Goal: Task Accomplishment & Management: Use online tool/utility

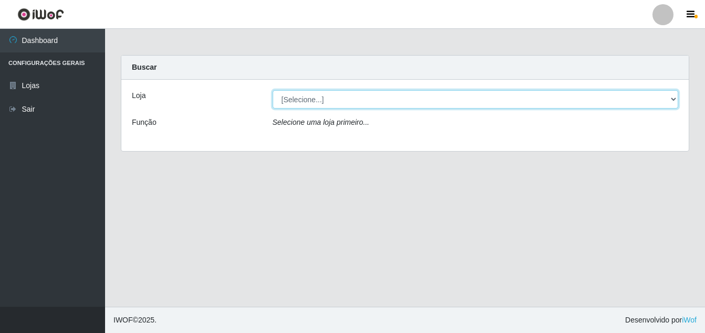
click at [378, 106] on select "[Selecione...] Ajubá Mercado" at bounding box center [476, 99] width 406 height 18
select select "402"
click at [273, 90] on select "[Selecione...] Ajubá Mercado" at bounding box center [476, 99] width 406 height 18
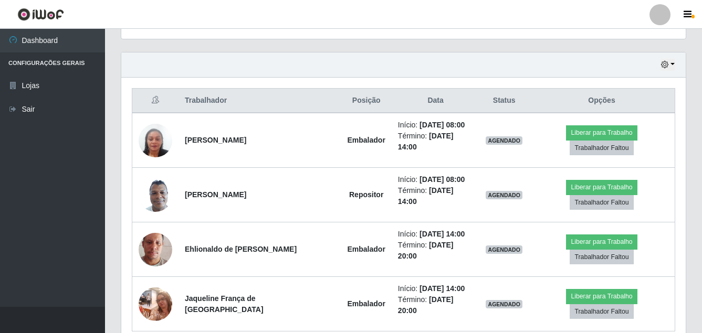
scroll to position [364, 0]
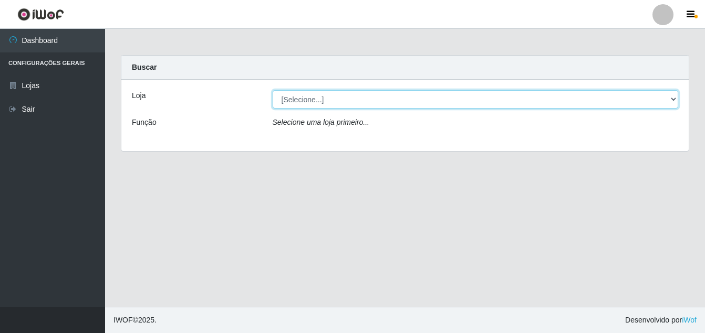
click at [310, 96] on select "[Selecione...] Ajubá Mercado" at bounding box center [476, 99] width 406 height 18
select select "402"
click at [273, 90] on select "[Selecione...] Ajubá Mercado" at bounding box center [476, 99] width 406 height 18
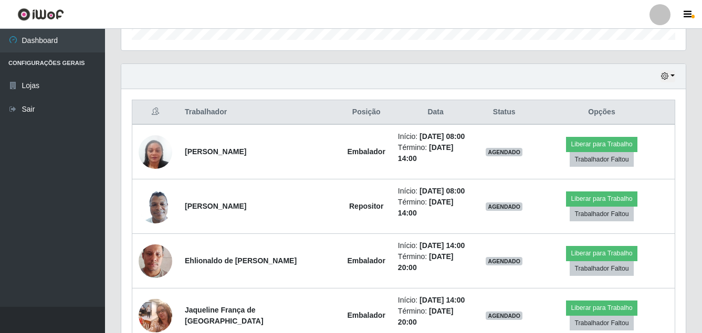
scroll to position [364, 0]
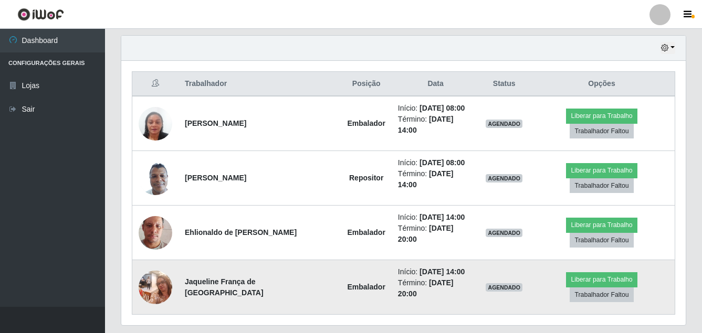
click at [151, 265] on img at bounding box center [156, 287] width 34 height 45
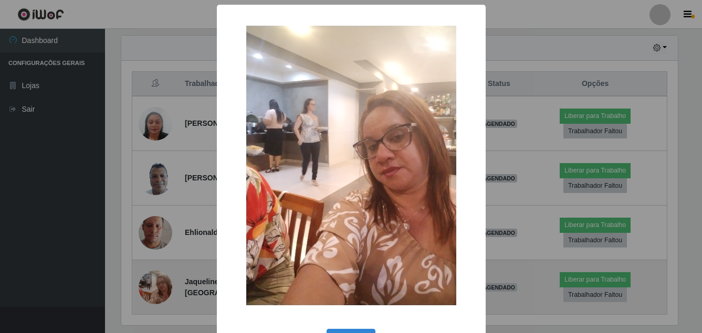
scroll to position [218, 559]
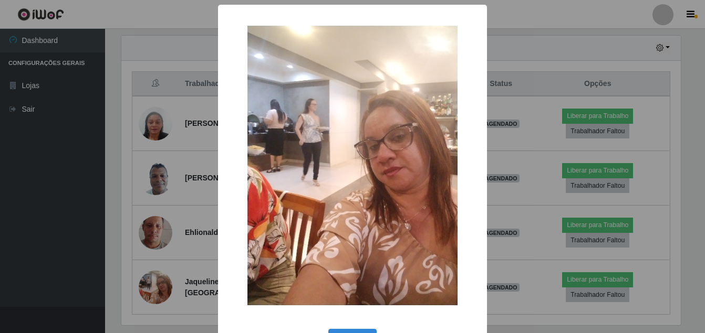
click at [23, 237] on div "× OK Cancel" at bounding box center [352, 166] width 705 height 333
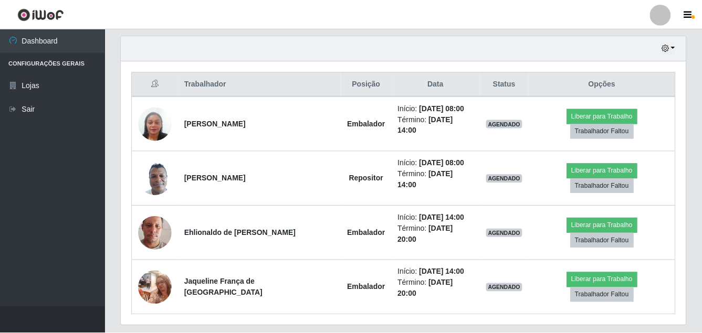
scroll to position [218, 564]
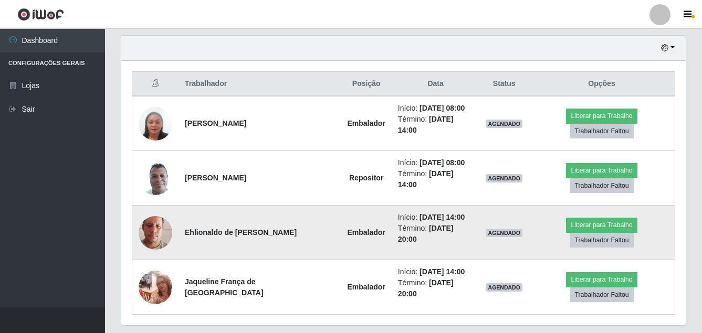
click at [150, 216] on img at bounding box center [156, 233] width 34 height 60
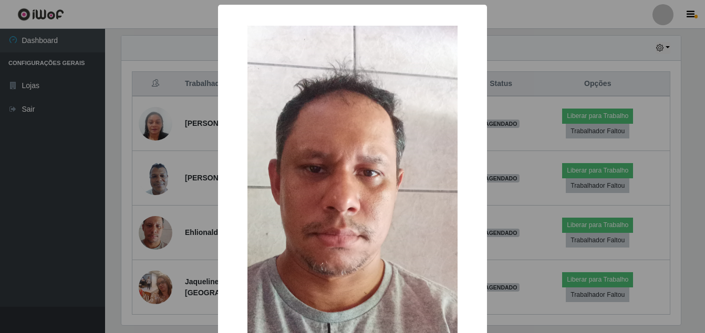
click at [67, 210] on div "× OK Cancel" at bounding box center [352, 166] width 705 height 333
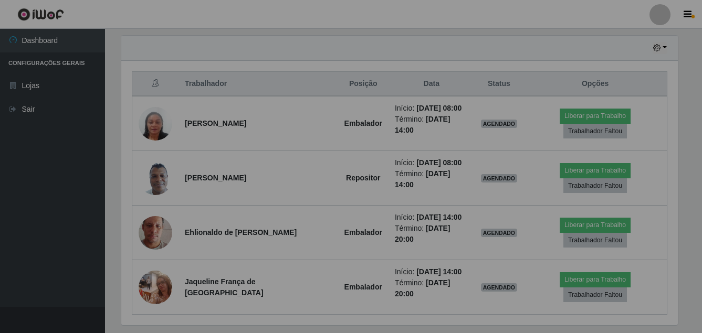
scroll to position [218, 564]
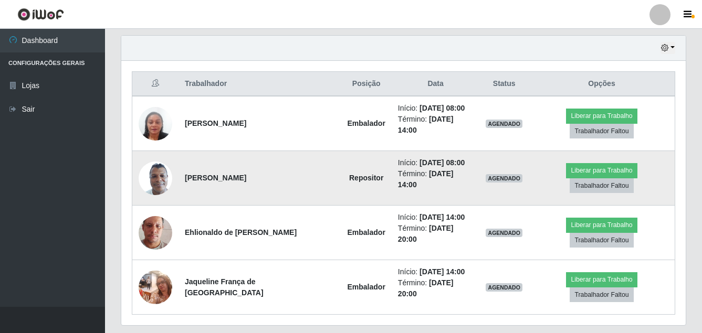
click at [155, 174] on img at bounding box center [156, 178] width 34 height 45
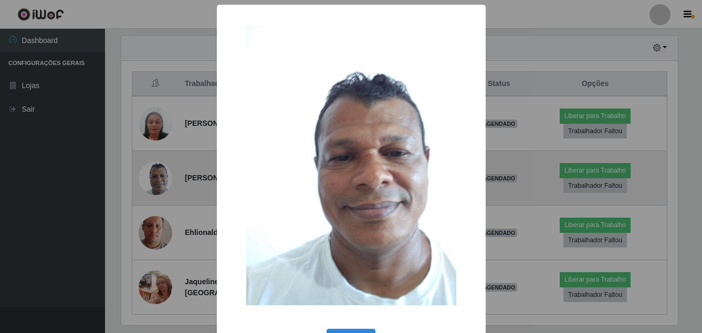
scroll to position [218, 559]
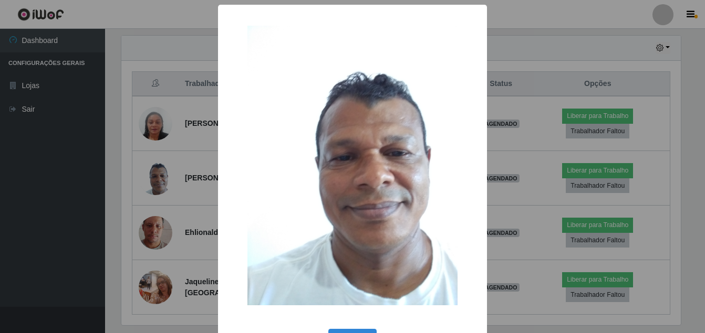
click at [64, 176] on div "× OK Cancel" at bounding box center [352, 166] width 705 height 333
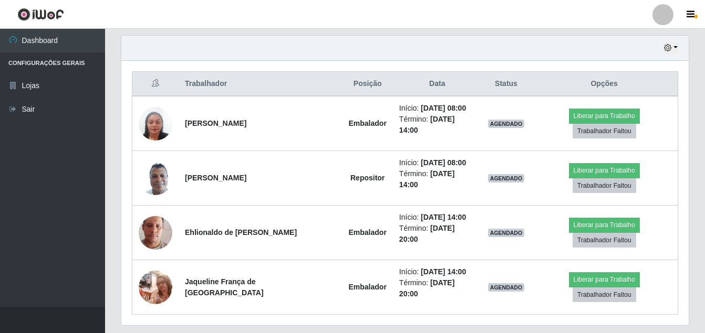
scroll to position [218, 564]
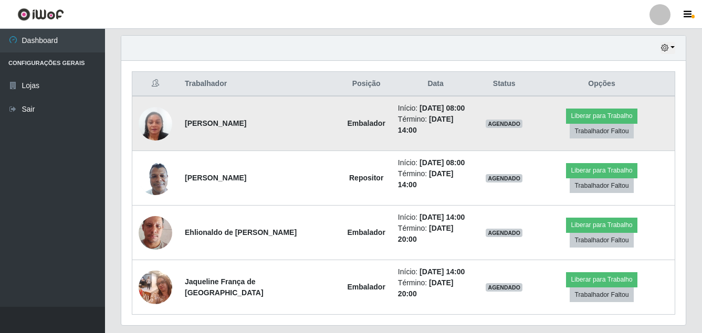
click at [156, 120] on img at bounding box center [156, 124] width 34 height 60
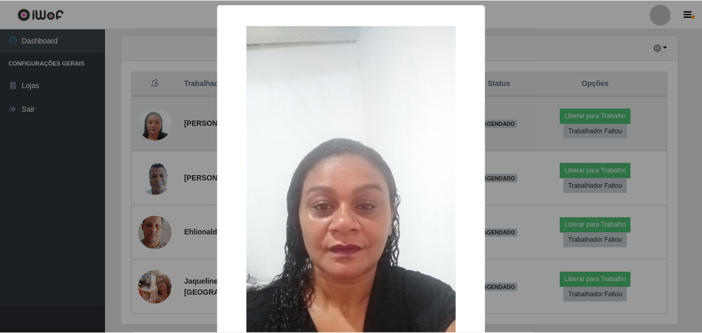
scroll to position [218, 559]
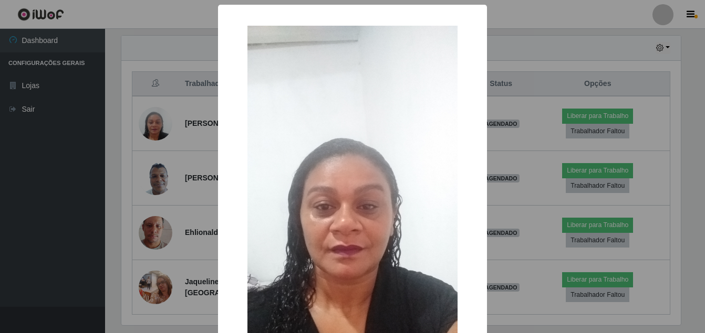
click at [81, 191] on div "× OK Cancel" at bounding box center [352, 166] width 705 height 333
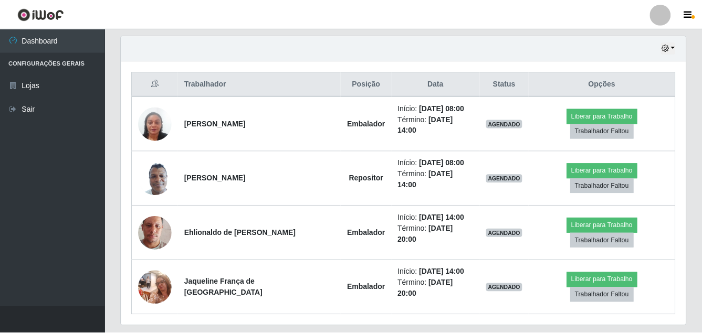
scroll to position [218, 564]
